Goal: Check status: Check status

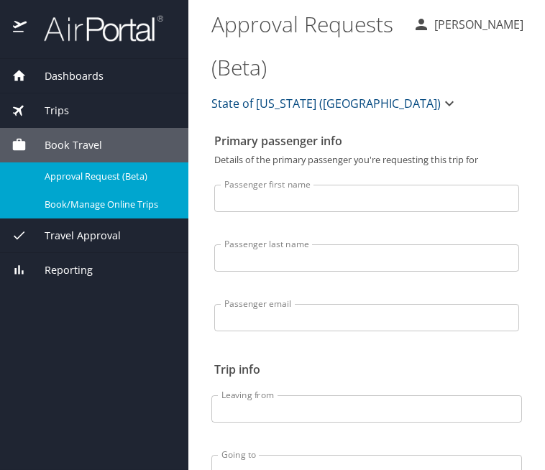
click at [58, 75] on span "Dashboards" at bounding box center [65, 76] width 77 height 16
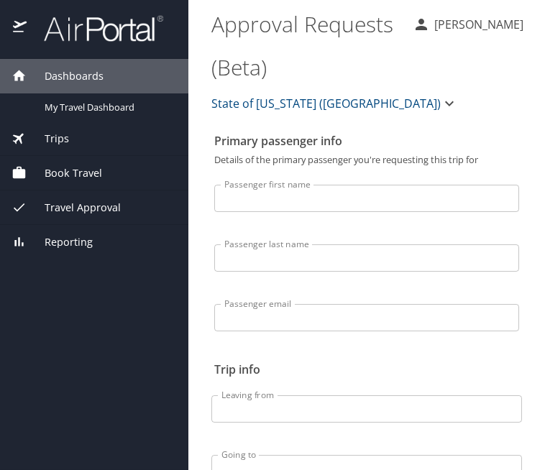
click at [74, 205] on span "Travel Approval" at bounding box center [74, 208] width 94 height 16
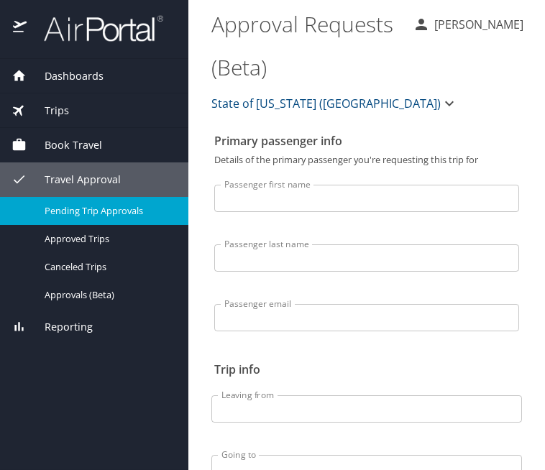
click at [79, 213] on span "Pending Trip Approvals" at bounding box center [108, 211] width 126 height 14
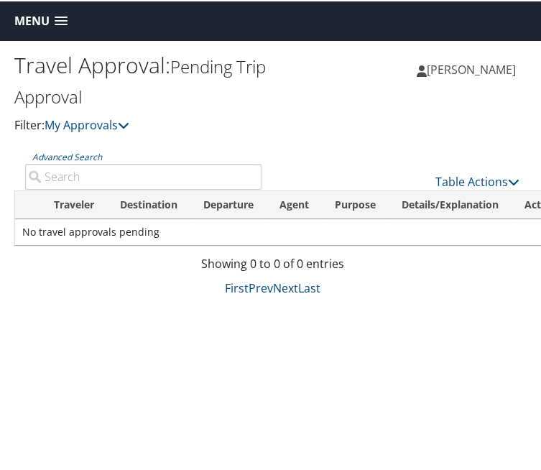
click at [78, 190] on th "Traveler" at bounding box center [74, 204] width 66 height 28
click at [127, 190] on th "Destination" at bounding box center [148, 204] width 83 height 28
click at [213, 190] on th "Departure" at bounding box center [228, 204] width 76 height 28
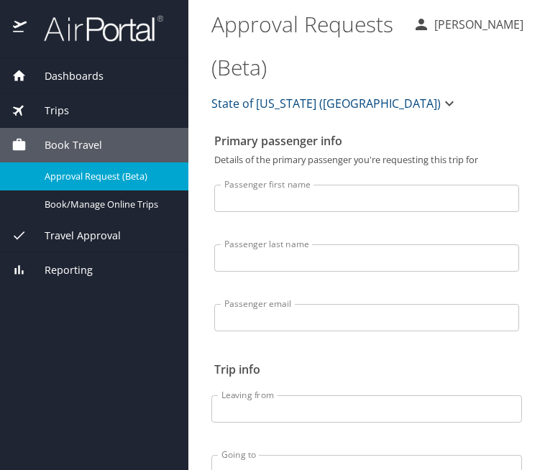
click at [103, 228] on div "Travel Approval" at bounding box center [93, 236] width 165 height 16
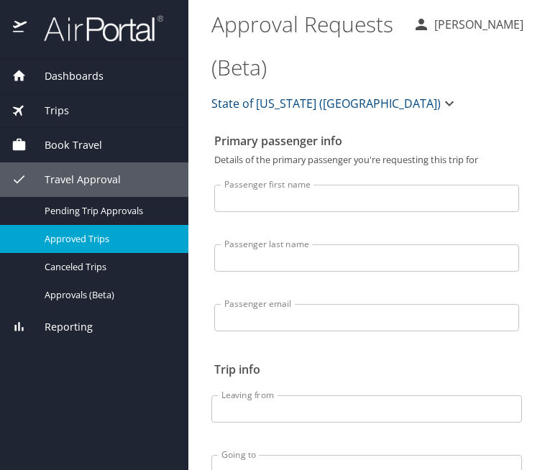
click at [88, 234] on span "Approved Trips" at bounding box center [108, 239] width 126 height 14
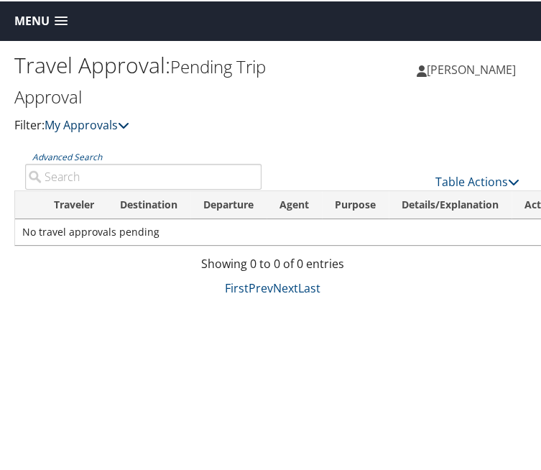
click at [96, 116] on link "My Approvals" at bounding box center [87, 124] width 85 height 16
click at [118, 118] on icon at bounding box center [123, 123] width 11 height 11
click at [88, 149] on link "Advanced Search" at bounding box center [67, 155] width 70 height 12
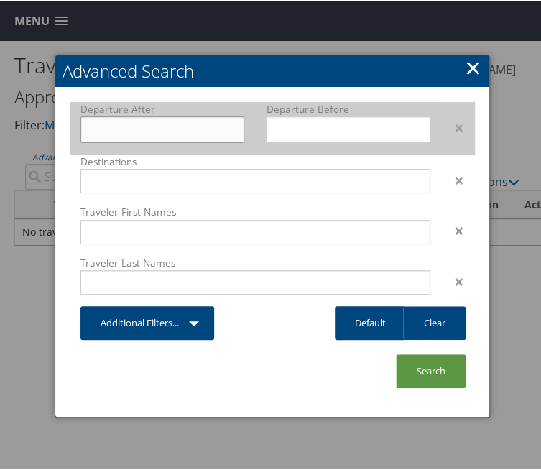
click at [151, 115] on input "text" at bounding box center [162, 128] width 165 height 27
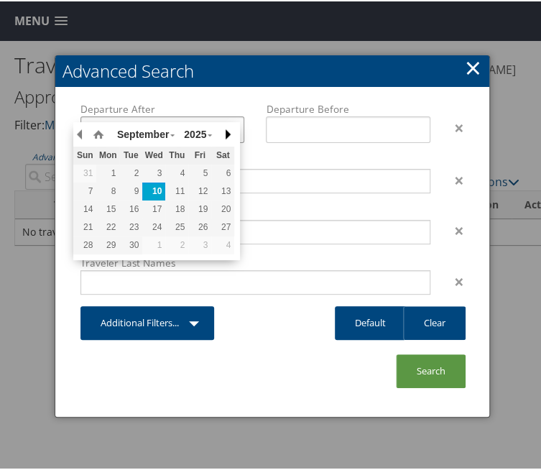
click at [221, 128] on button "button" at bounding box center [227, 133] width 14 height 22
click at [226, 129] on button "button" at bounding box center [227, 133] width 14 height 22
click at [83, 131] on button "button" at bounding box center [80, 133] width 14 height 22
